Goal: Check status

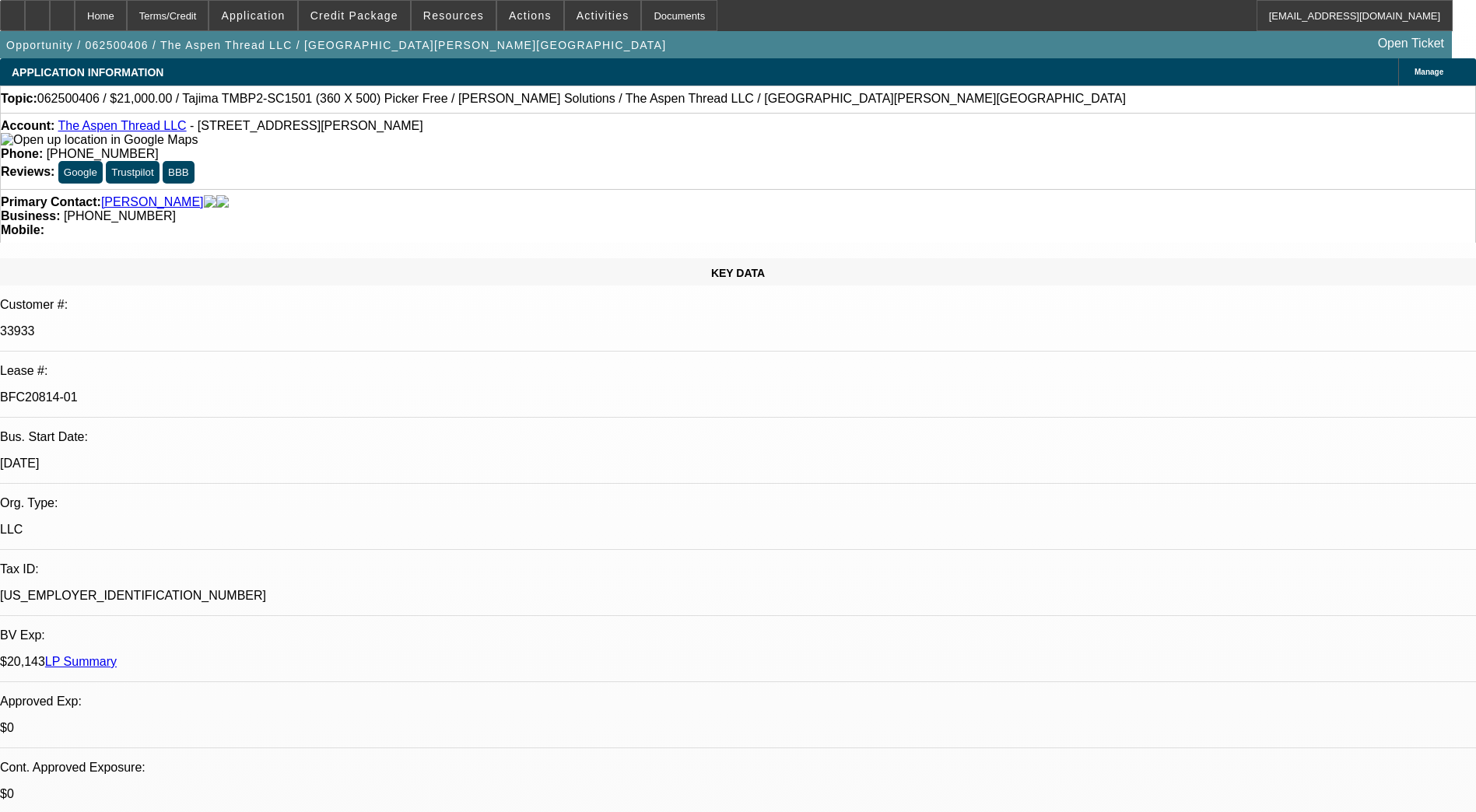
select select "0"
select select "2"
select select "0"
select select "6"
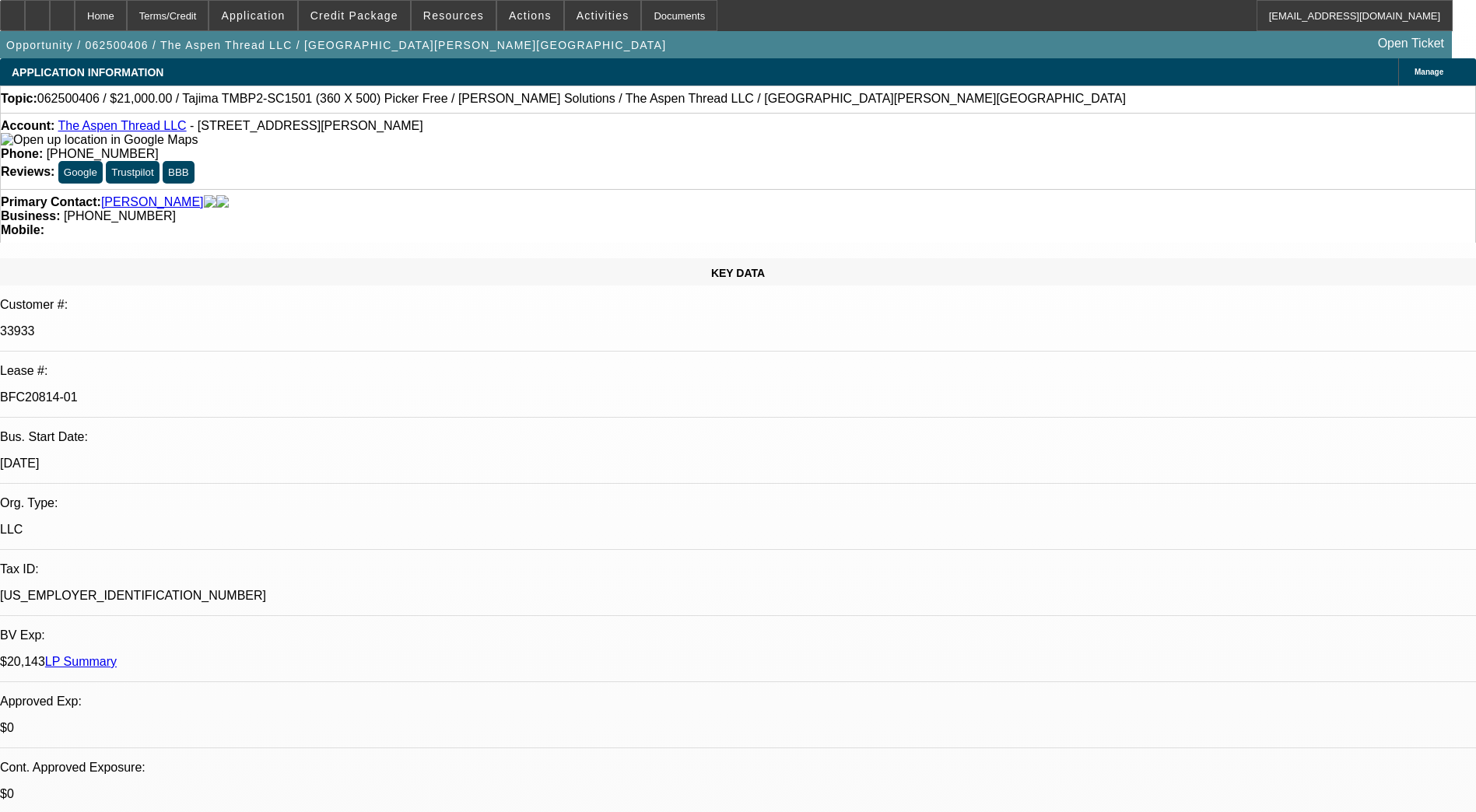
select select "0"
select select "2"
select select "0"
select select "6"
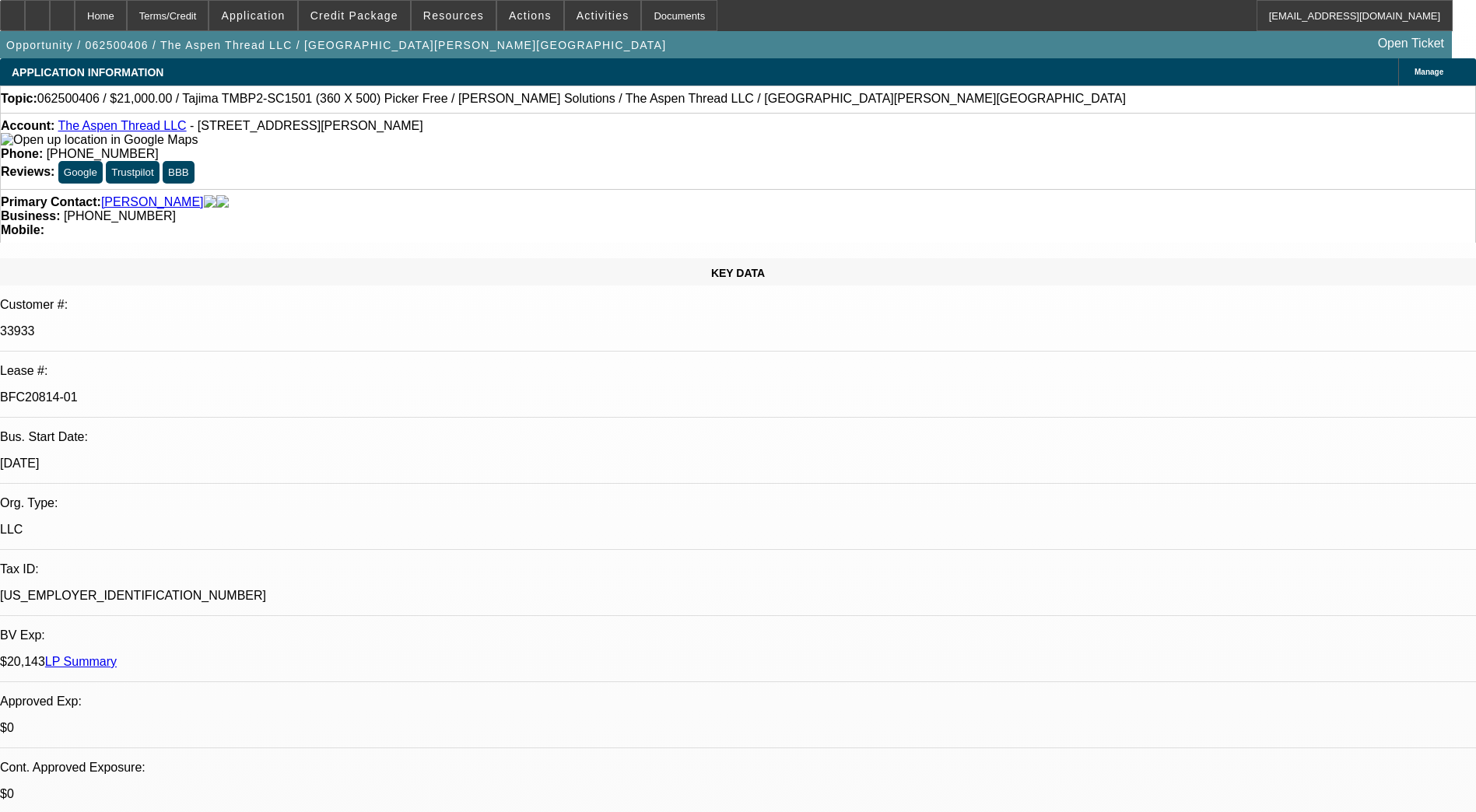
select select "0"
select select "2"
select select "0"
select select "6"
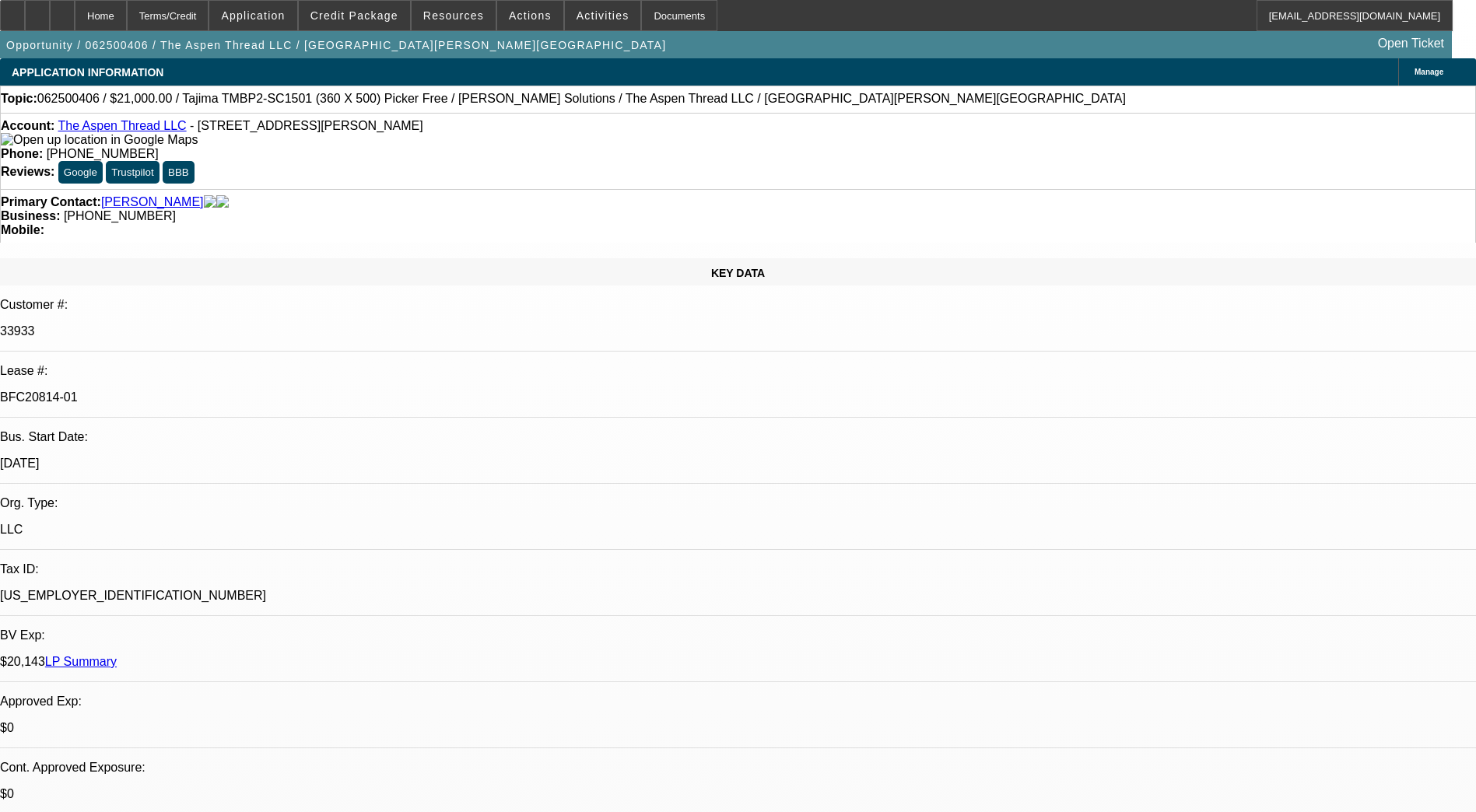
select select "0"
select select "2"
select select "0"
select select "6"
